Goal: Task Accomplishment & Management: Manage account settings

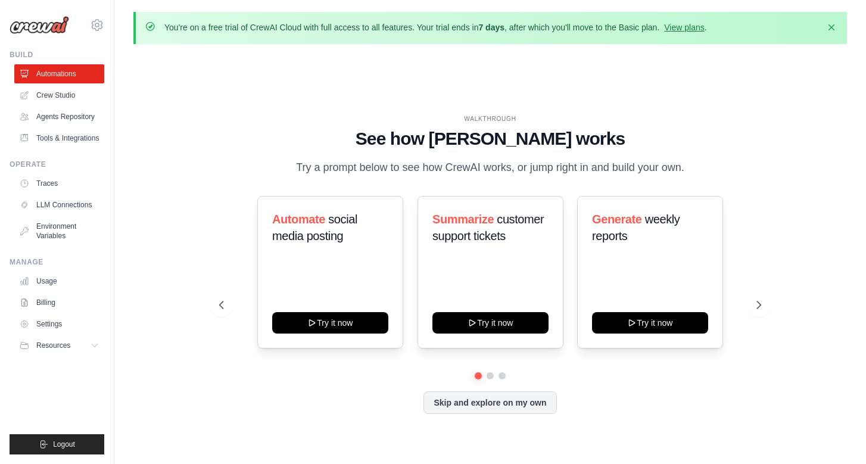
click at [87, 105] on ul "Automations Crew Studio Agents Repository Tools & Integrations" at bounding box center [59, 105] width 90 height 83
click at [76, 116] on link "Agents Repository" at bounding box center [60, 116] width 90 height 19
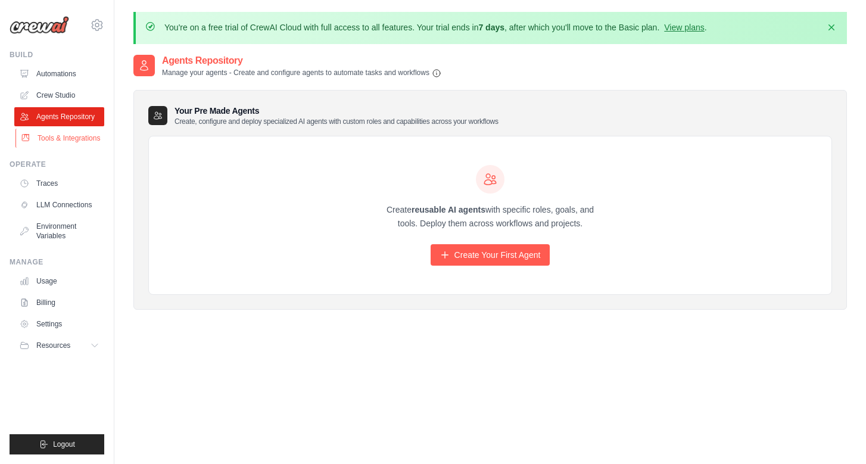
click at [70, 135] on link "Tools & Integrations" at bounding box center [60, 138] width 90 height 19
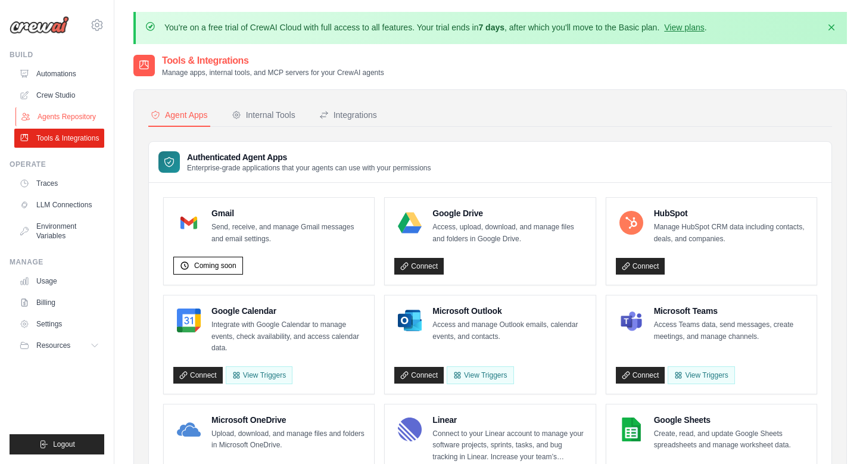
click at [71, 113] on link "Agents Repository" at bounding box center [60, 116] width 90 height 19
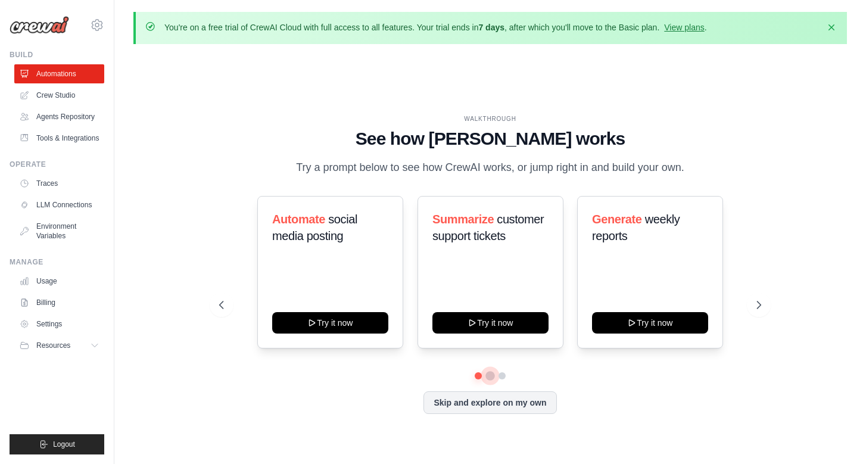
click at [492, 376] on button at bounding box center [491, 376] width 10 height 10
click at [507, 376] on div at bounding box center [490, 375] width 542 height 7
click at [503, 374] on button at bounding box center [503, 376] width 10 height 10
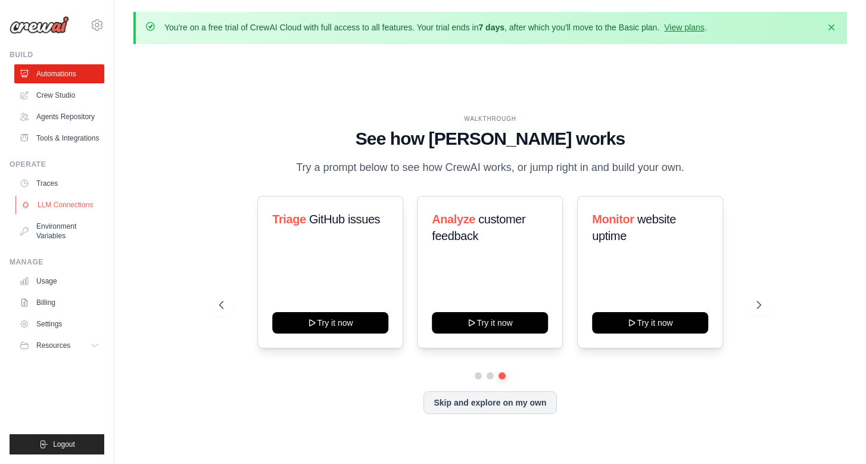
click at [60, 207] on link "LLM Connections" at bounding box center [60, 204] width 90 height 19
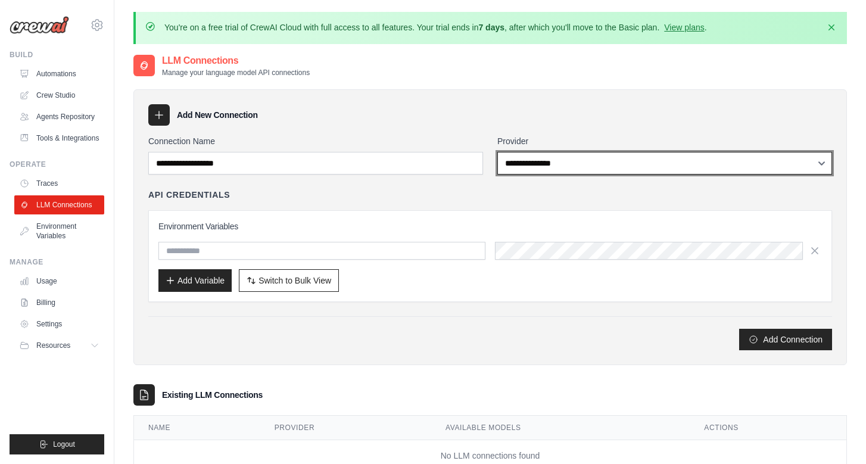
select select "******"
